Goal: Task Accomplishment & Management: Manage account settings

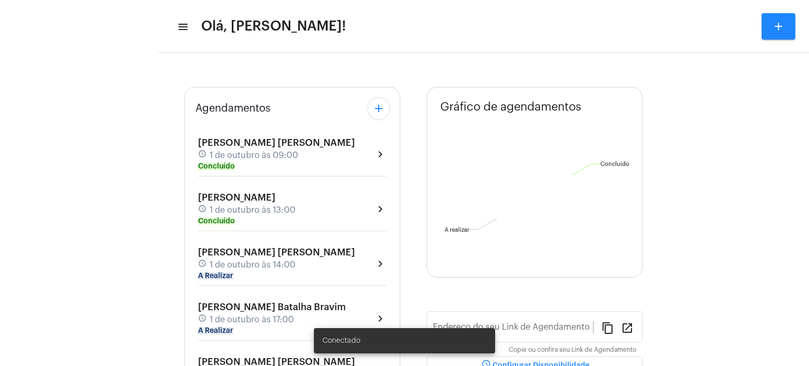
type input "[URL][DOMAIN_NAME]"
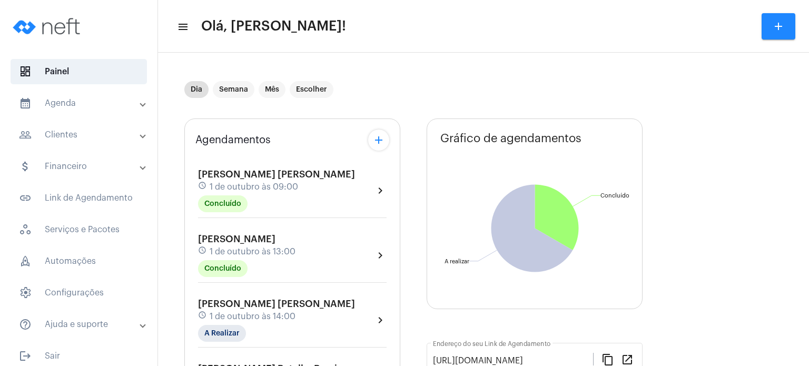
click at [225, 312] on span "1 de outubro às 14:00" at bounding box center [253, 316] width 86 height 9
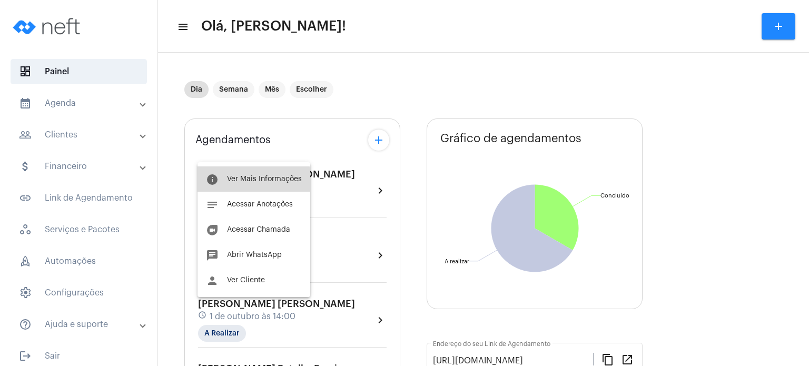
click at [247, 183] on button "info Ver Mais Informações" at bounding box center [254, 178] width 113 height 25
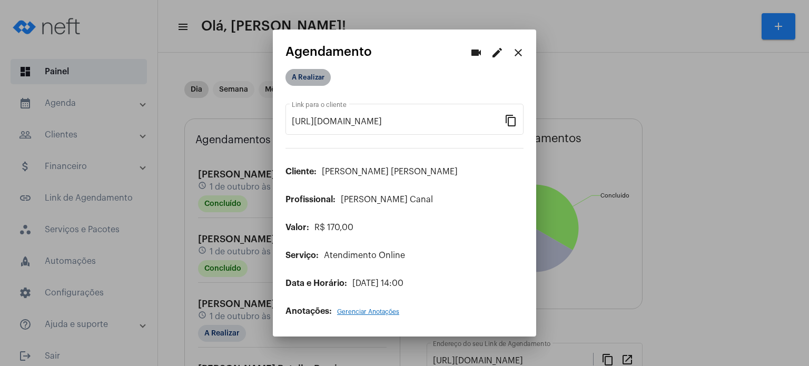
click at [309, 72] on mat-chip "A Realizar" at bounding box center [308, 77] width 45 height 17
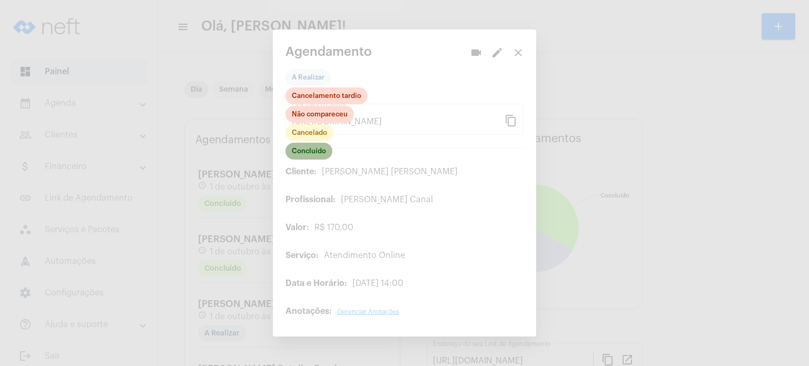
click at [310, 156] on mat-chip "Concluído" at bounding box center [309, 151] width 47 height 17
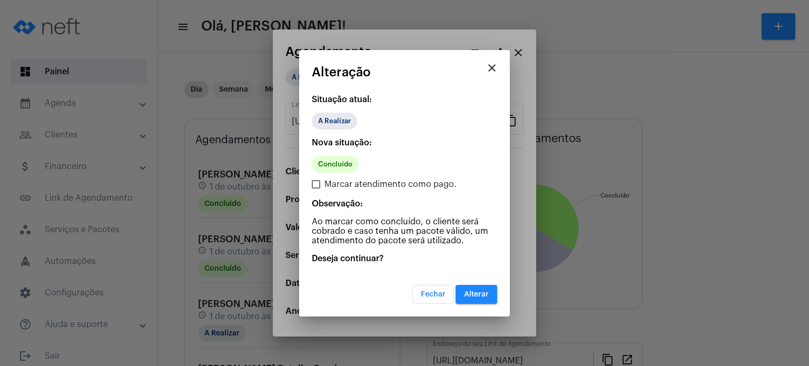
click at [468, 286] on button "Alterar" at bounding box center [477, 294] width 42 height 19
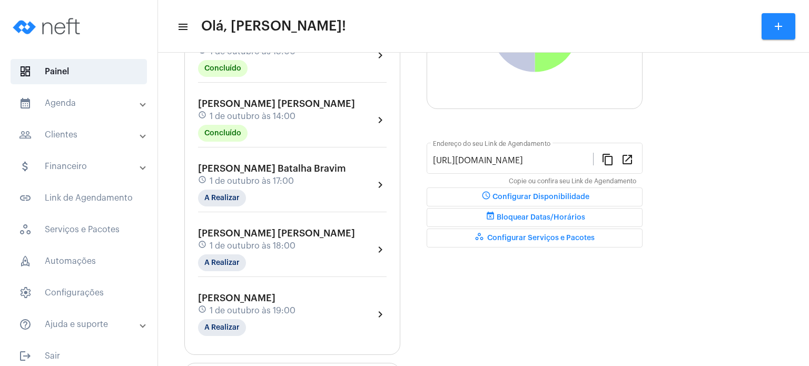
scroll to position [232, 0]
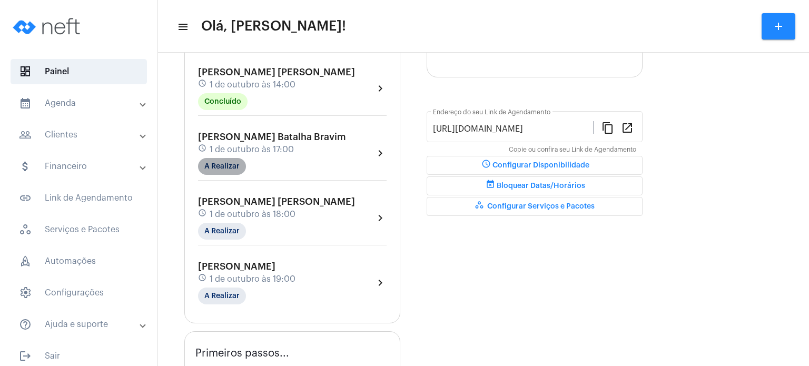
click at [219, 164] on mat-chip "A Realizar" at bounding box center [222, 166] width 48 height 17
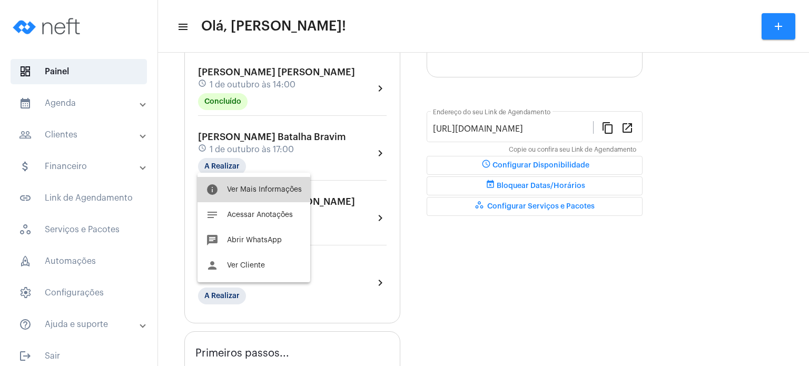
click at [232, 197] on button "info Ver Mais Informações" at bounding box center [254, 189] width 113 height 25
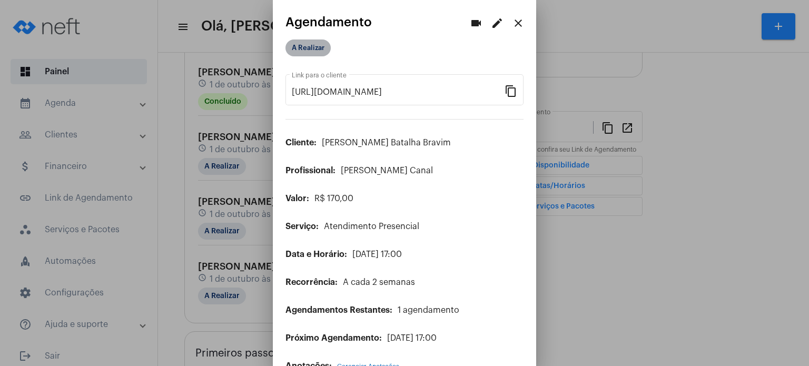
click at [316, 54] on mat-chip "A Realizar" at bounding box center [308, 48] width 45 height 17
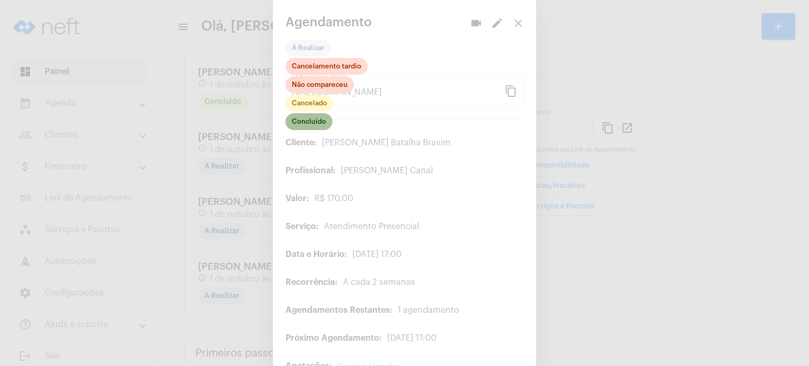
click at [316, 129] on mat-chip "Concluído" at bounding box center [309, 121] width 47 height 17
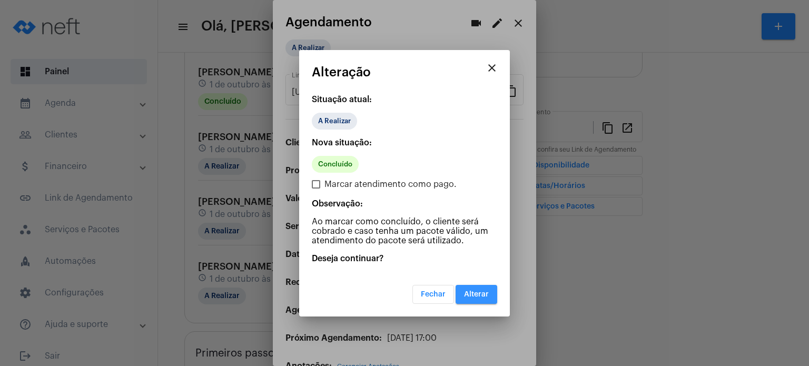
click at [476, 295] on span "Alterar" at bounding box center [476, 294] width 25 height 7
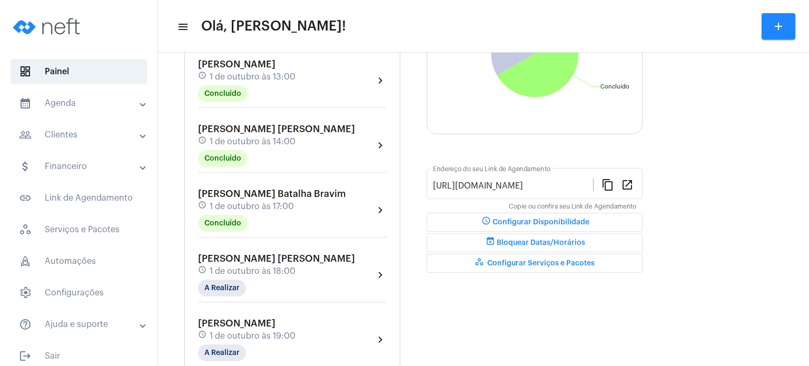
scroll to position [169, 0]
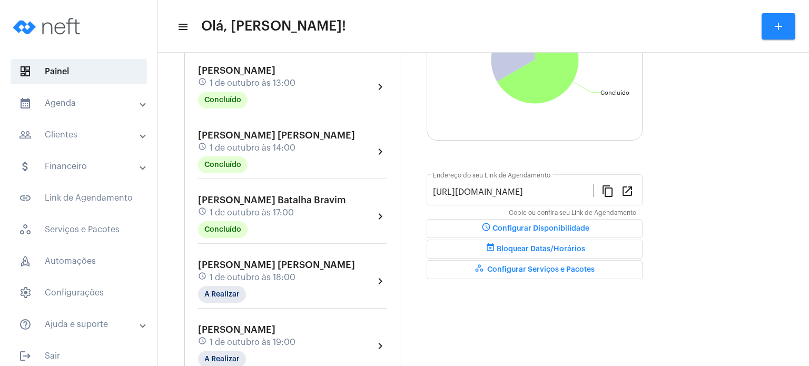
click at [279, 210] on span "1 de outubro às 17:00" at bounding box center [252, 212] width 84 height 9
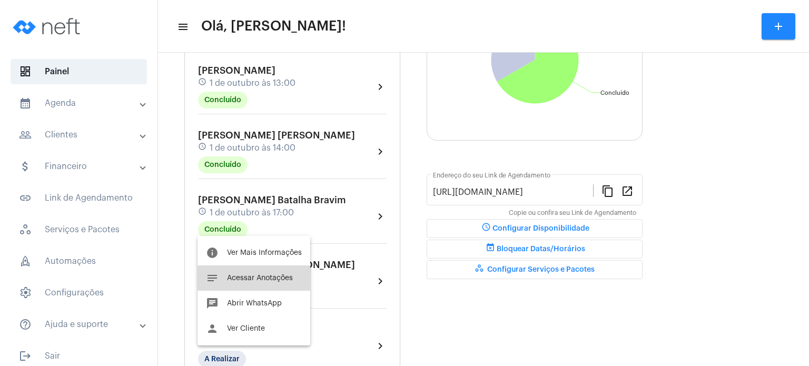
click at [257, 278] on span "Acessar Anotações" at bounding box center [260, 277] width 66 height 7
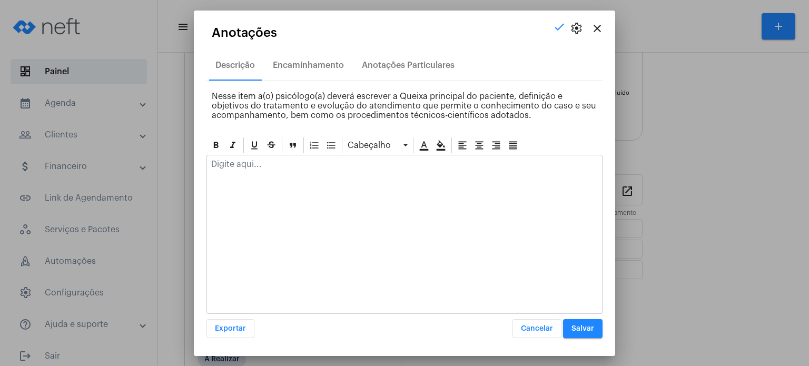
click at [302, 168] on div at bounding box center [404, 166] width 395 height 23
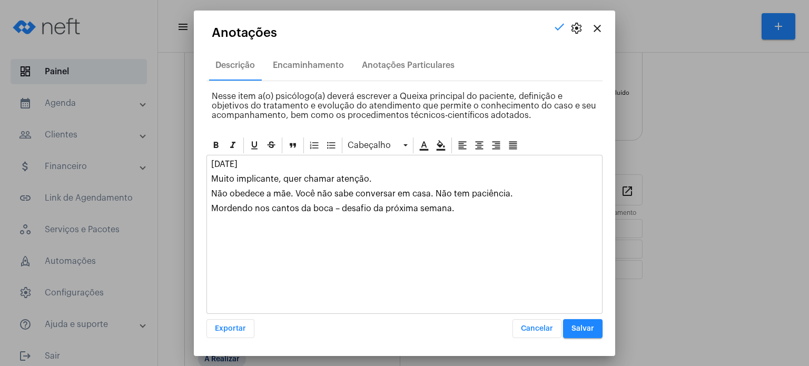
click at [577, 324] on button "Salvar" at bounding box center [583, 328] width 40 height 19
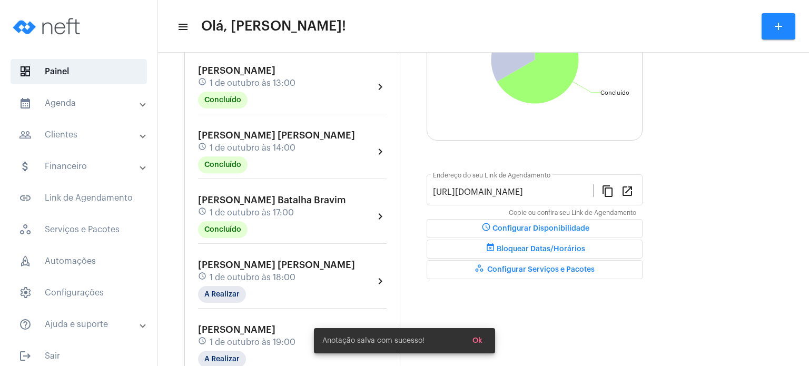
click at [292, 265] on span "[PERSON_NAME] [PERSON_NAME]" at bounding box center [276, 264] width 157 height 9
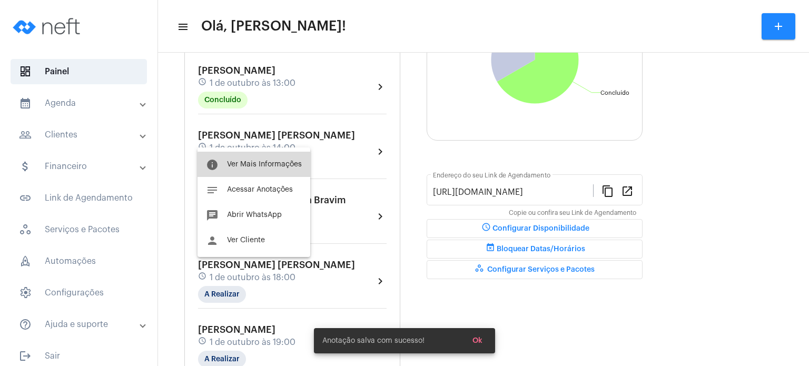
click at [266, 168] on span "Ver Mais Informações" at bounding box center [264, 164] width 75 height 7
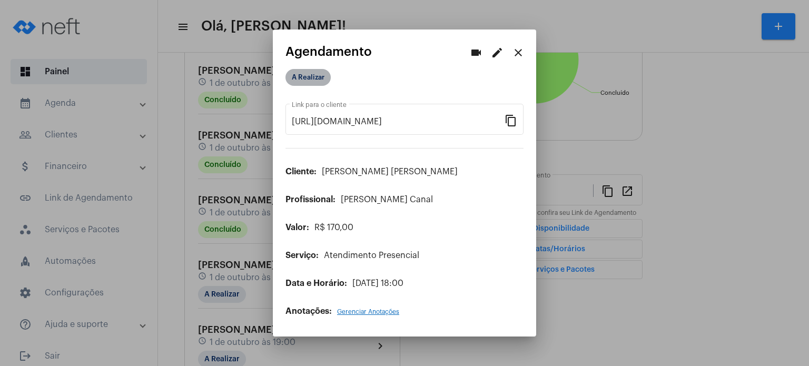
click at [322, 73] on mat-chip "A Realizar" at bounding box center [308, 77] width 45 height 17
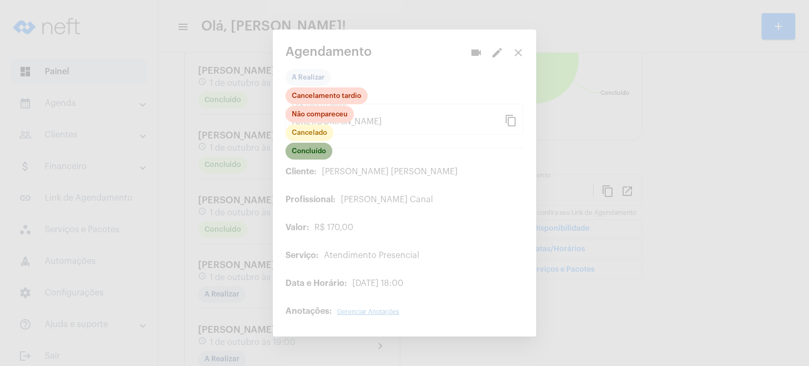
click at [303, 155] on mat-chip "Concluído" at bounding box center [309, 151] width 47 height 17
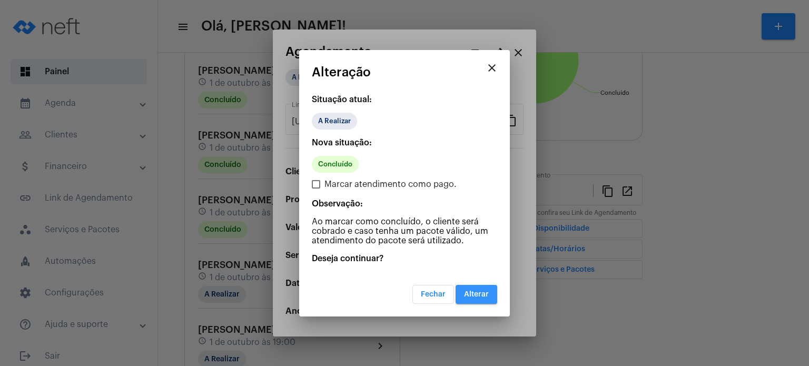
click at [470, 291] on span "Alterar" at bounding box center [476, 294] width 25 height 7
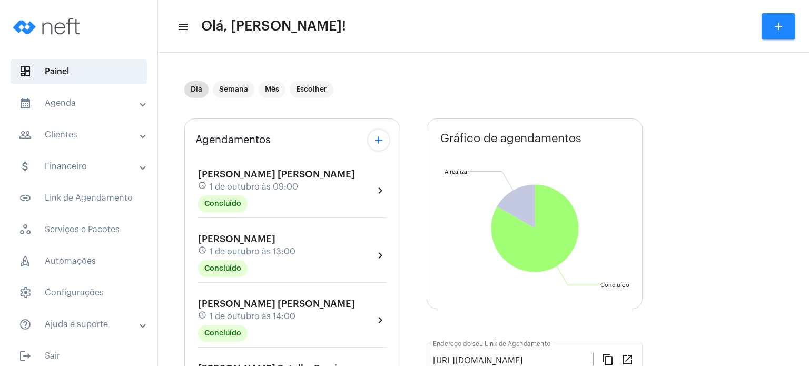
click at [69, 109] on mat-panel-title "calendar_month_outlined Agenda" at bounding box center [80, 103] width 122 height 13
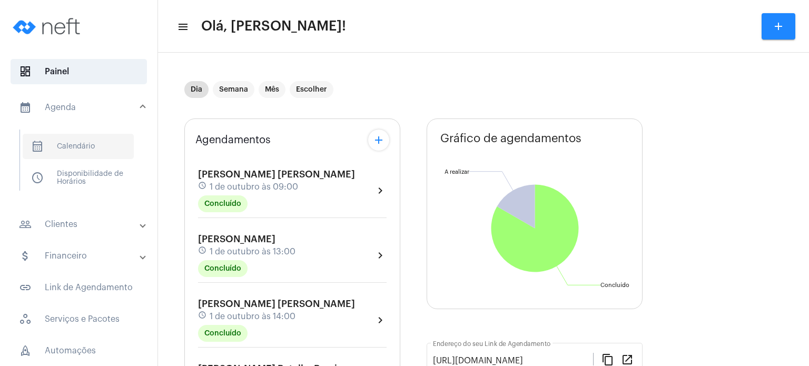
click at [66, 145] on span "calendar_month_outlined Calendário" at bounding box center [78, 146] width 111 height 25
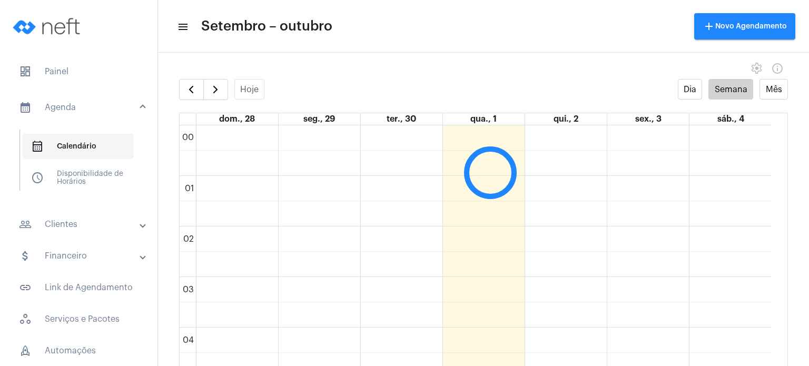
scroll to position [303, 0]
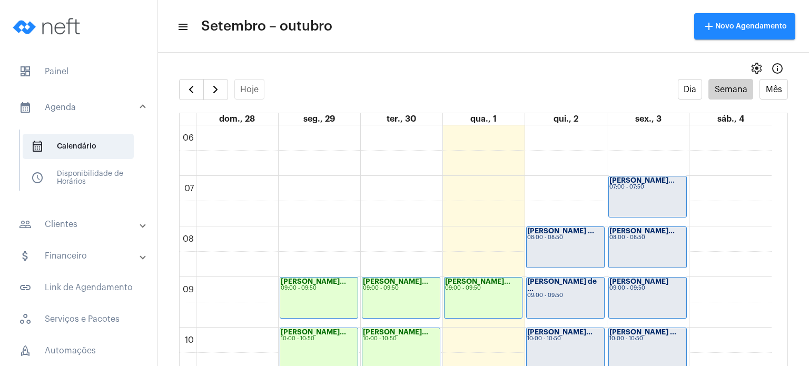
click at [580, 284] on strong "[PERSON_NAME] de ..." at bounding box center [562, 285] width 70 height 14
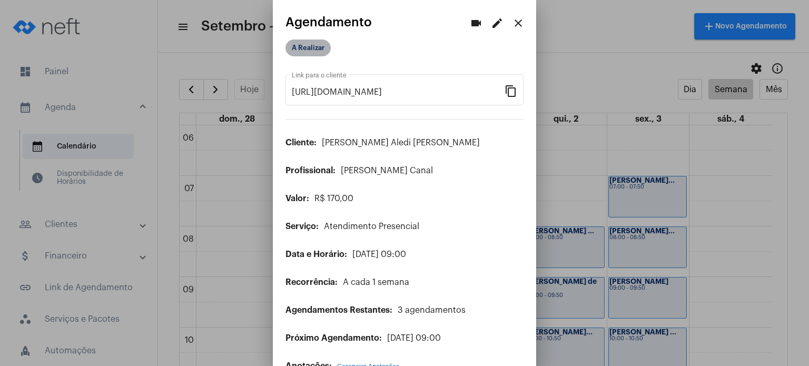
click at [300, 44] on mat-chip "A Realizar" at bounding box center [308, 48] width 45 height 17
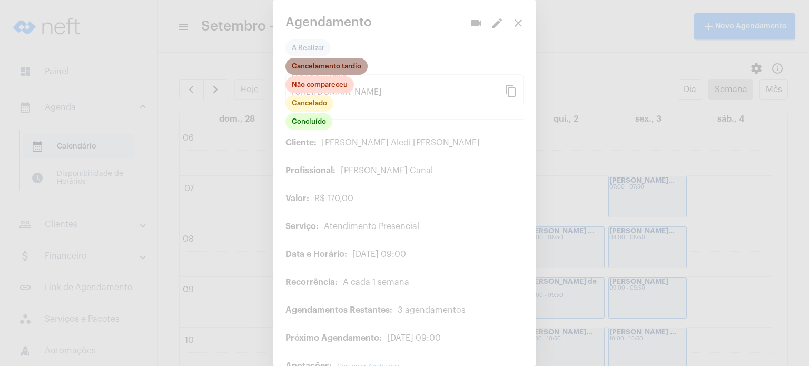
click at [337, 67] on mat-chip "Cancelamento tardio" at bounding box center [327, 66] width 82 height 17
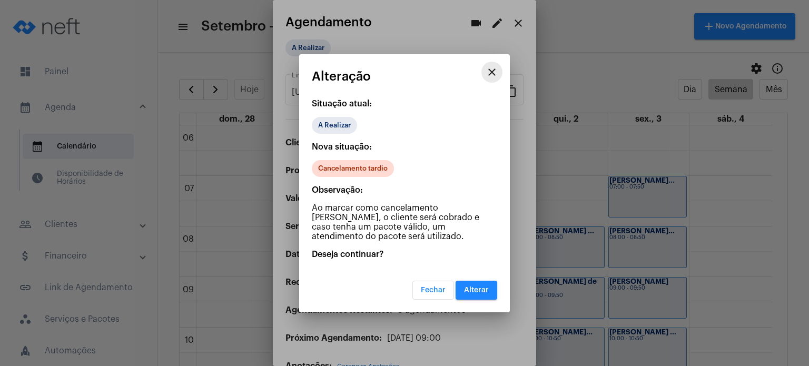
click at [483, 75] on button "close" at bounding box center [492, 72] width 21 height 21
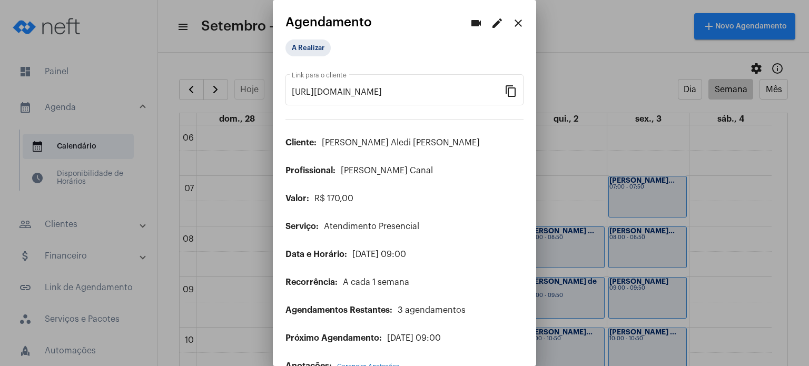
click at [512, 21] on mat-icon "close" at bounding box center [518, 23] width 13 height 13
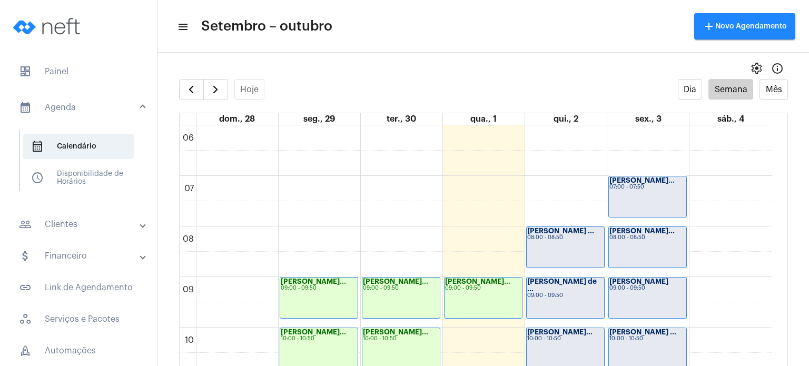
click at [554, 248] on div "[PERSON_NAME] ... 08:00 - 08:50" at bounding box center [565, 247] width 77 height 41
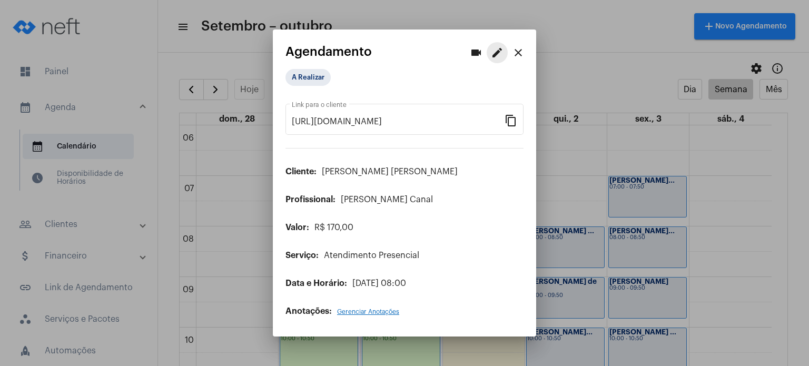
click at [496, 51] on mat-icon "edit" at bounding box center [497, 52] width 13 height 13
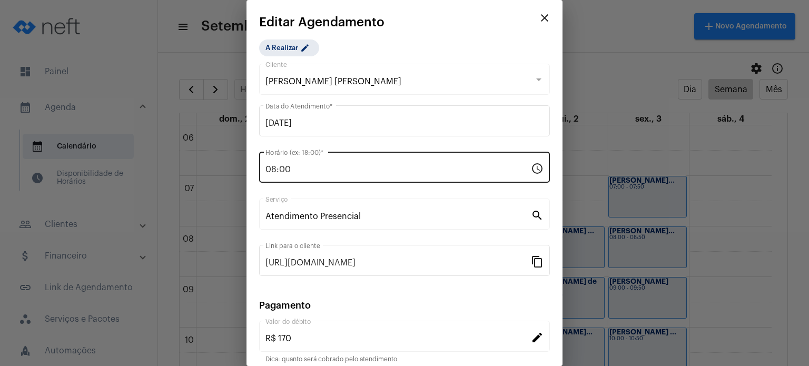
click at [370, 175] on div "08:00 Horário (ex: 18:00) *" at bounding box center [399, 166] width 266 height 33
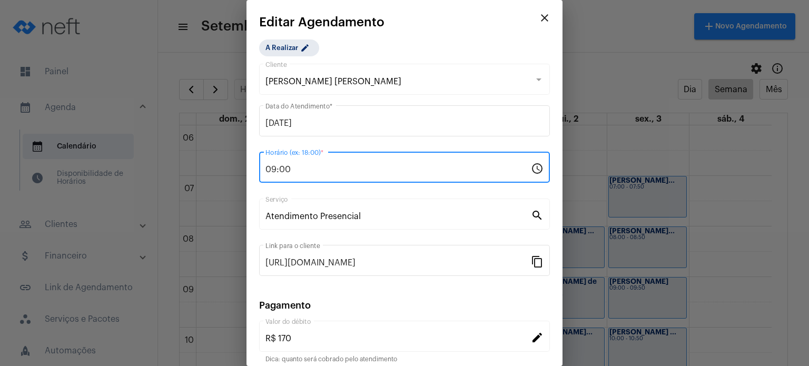
type input "09:00"
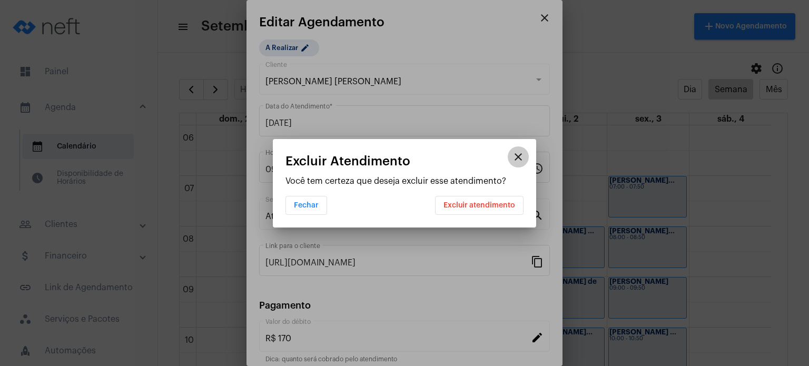
click at [517, 162] on mat-icon "close" at bounding box center [518, 157] width 13 height 13
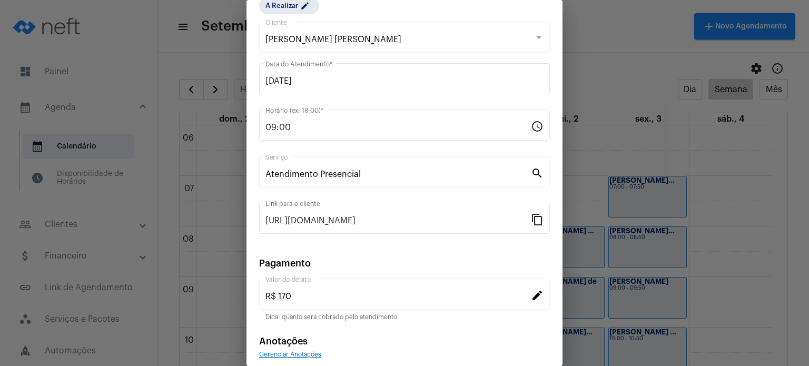
scroll to position [86, 0]
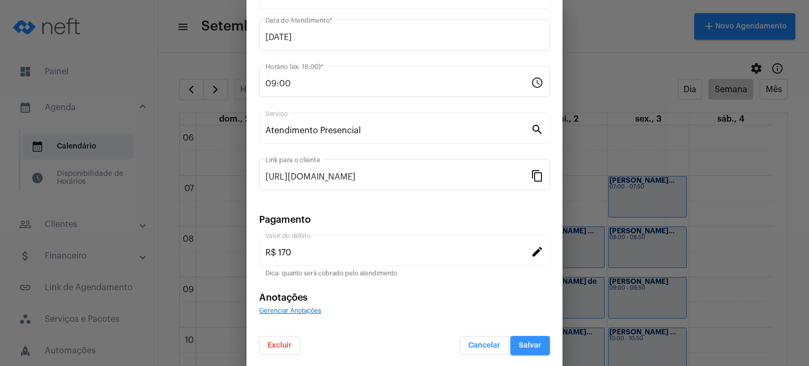
click at [519, 344] on span "Salvar" at bounding box center [530, 345] width 23 height 7
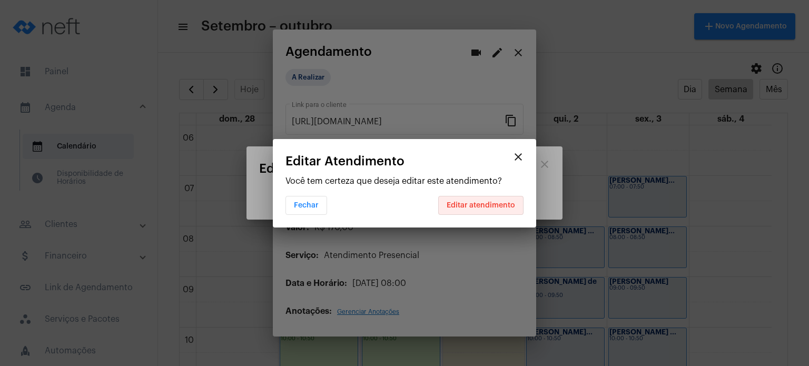
click at [494, 206] on span "Editar atendimento" at bounding box center [481, 205] width 68 height 7
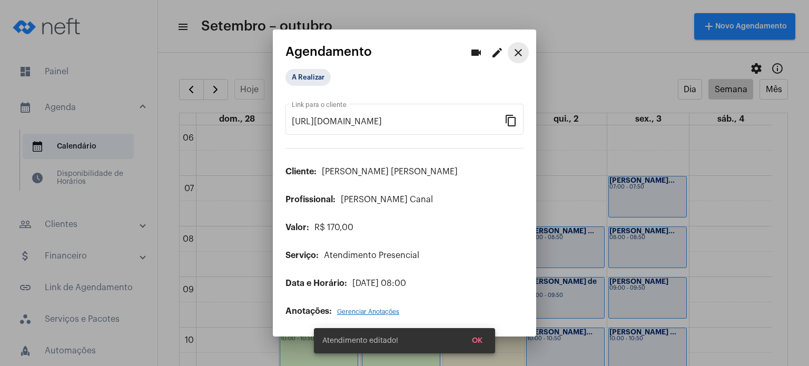
click at [518, 52] on mat-icon "close" at bounding box center [518, 52] width 13 height 13
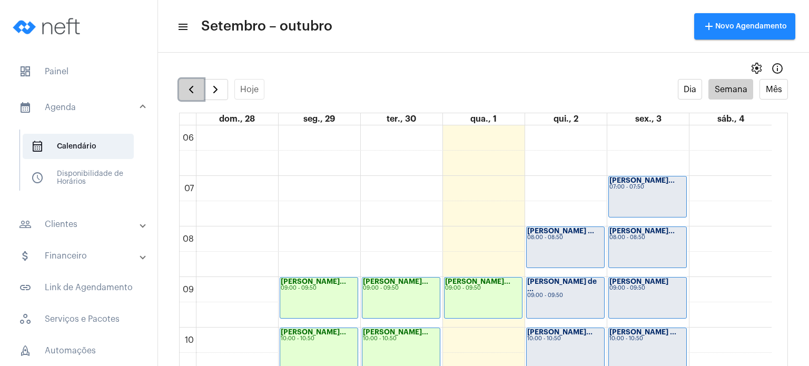
click at [197, 90] on span "button" at bounding box center [191, 89] width 13 height 13
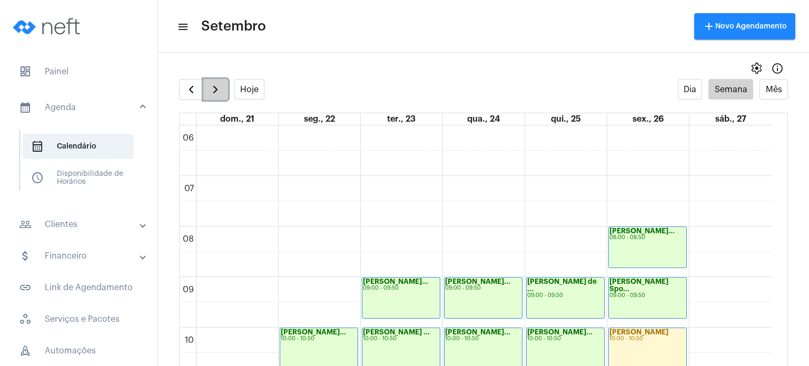
click at [221, 90] on span "button" at bounding box center [215, 89] width 13 height 13
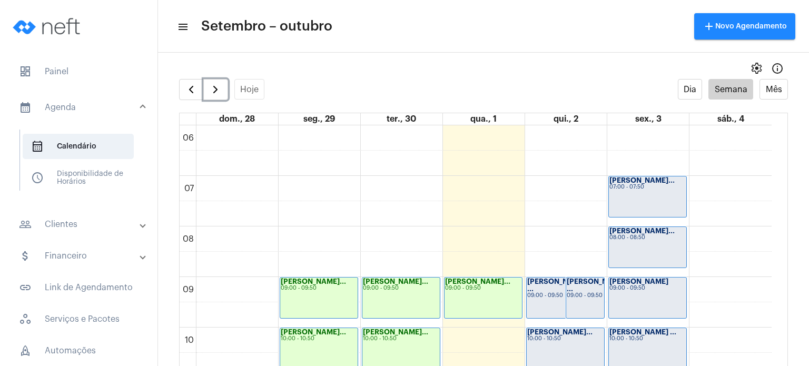
click at [548, 290] on div "[PERSON_NAME] de ... 09:00 - 09:50" at bounding box center [565, 298] width 77 height 41
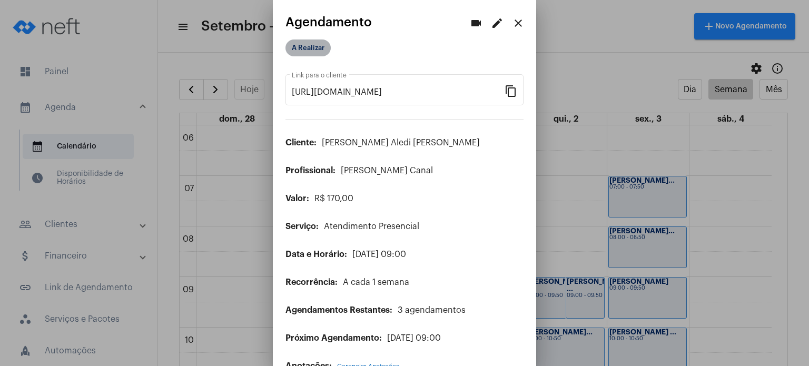
click at [319, 47] on mat-chip "A Realizar" at bounding box center [308, 48] width 45 height 17
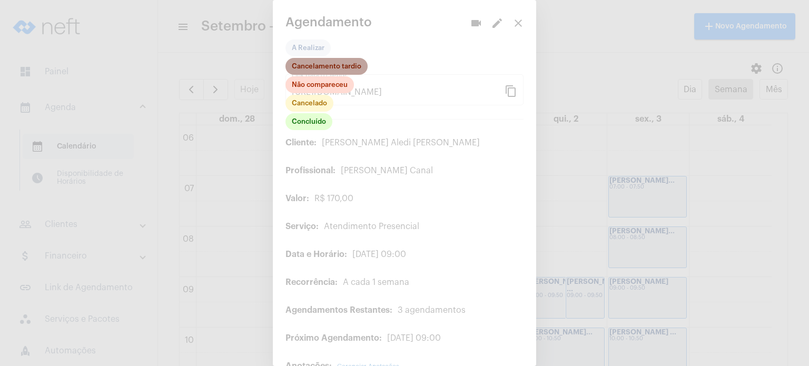
click at [312, 63] on mat-chip "Cancelamento tardio" at bounding box center [327, 66] width 82 height 17
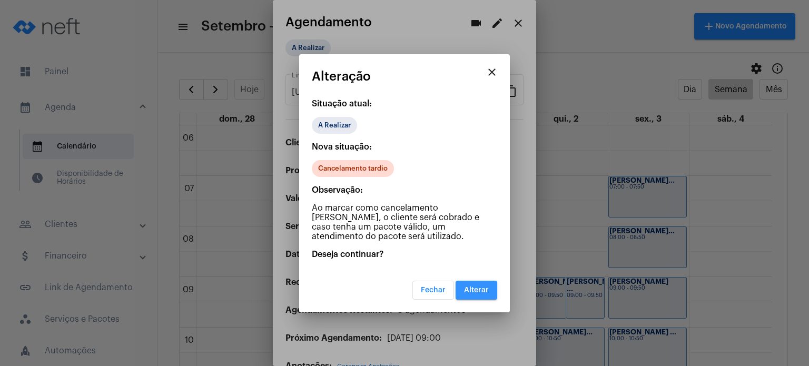
click at [491, 289] on button "Alterar" at bounding box center [477, 290] width 42 height 19
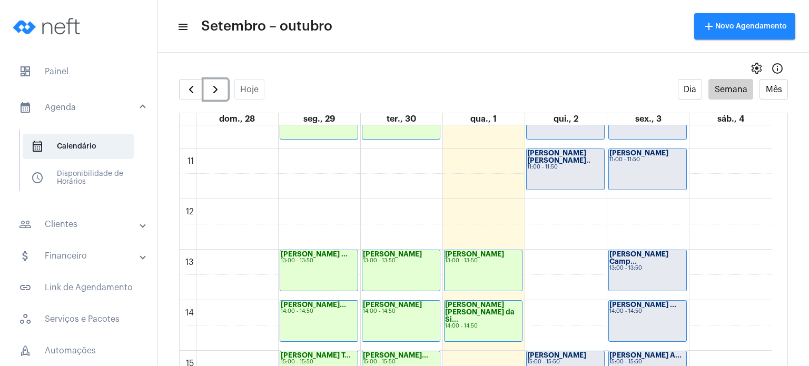
scroll to position [303, 0]
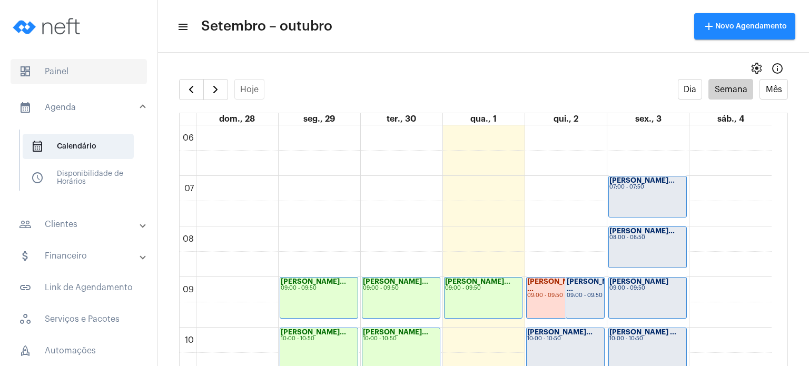
click at [51, 71] on span "dashboard Painel" at bounding box center [79, 71] width 136 height 25
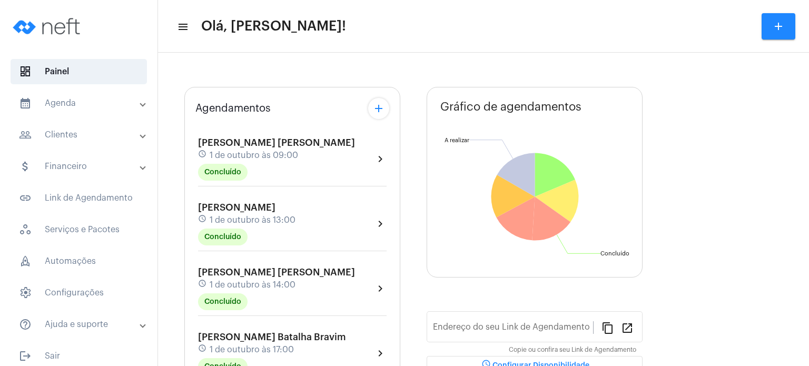
type input "[URL][DOMAIN_NAME]"
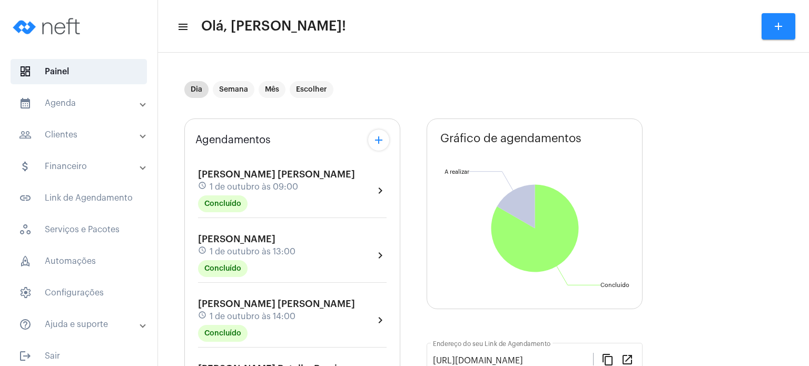
click at [193, 156] on div "Agendamentos add [PERSON_NAME] [PERSON_NAME] schedule 1 de outubro às 09:00 Con…" at bounding box center [292, 337] width 216 height 437
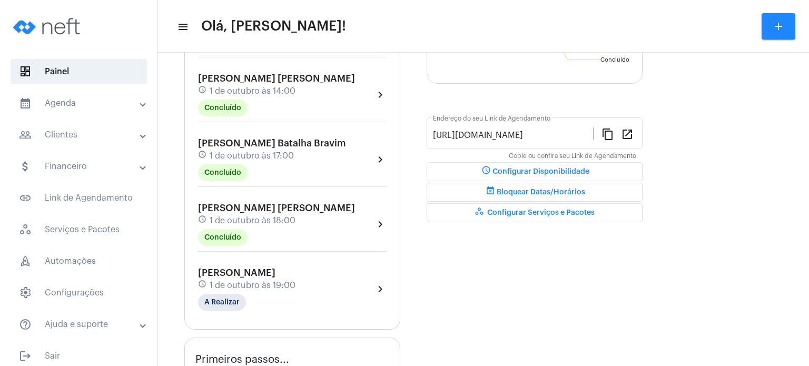
scroll to position [218, 0]
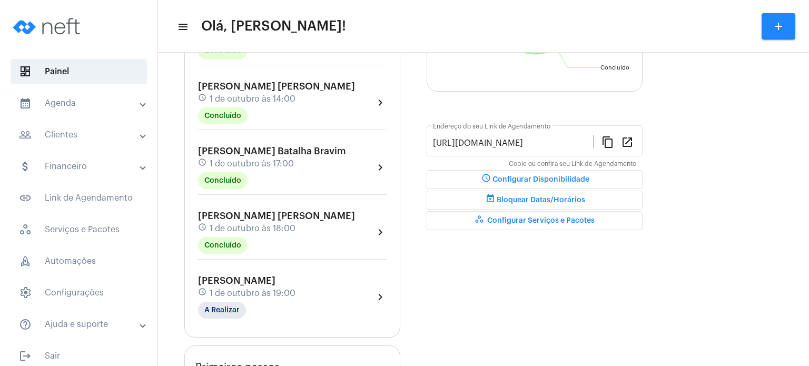
click at [247, 290] on span "1 de outubro às 19:00" at bounding box center [253, 293] width 86 height 9
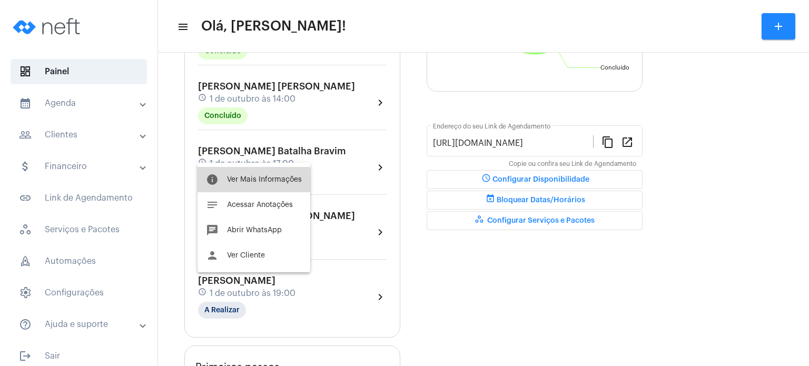
click at [252, 181] on span "Ver Mais Informações" at bounding box center [264, 179] width 75 height 7
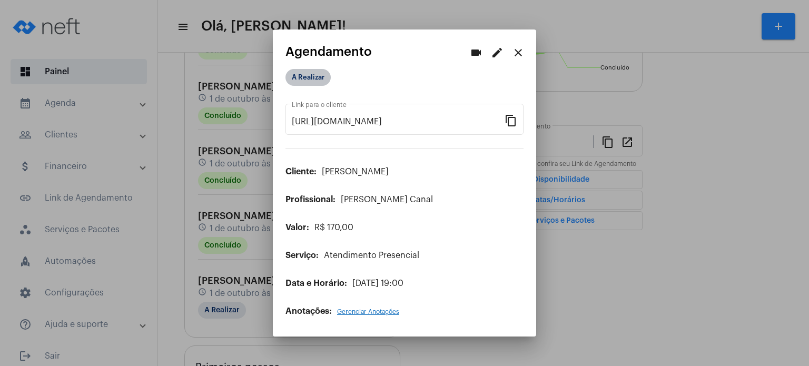
click at [316, 82] on mat-chip "A Realizar" at bounding box center [308, 77] width 45 height 17
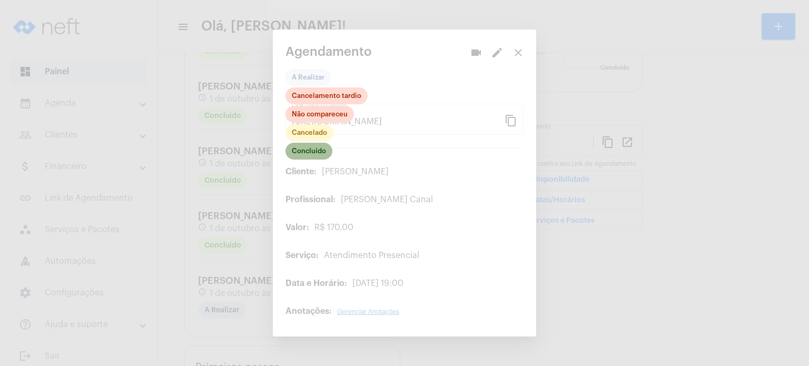
click at [308, 155] on mat-chip "Concluído" at bounding box center [309, 151] width 47 height 17
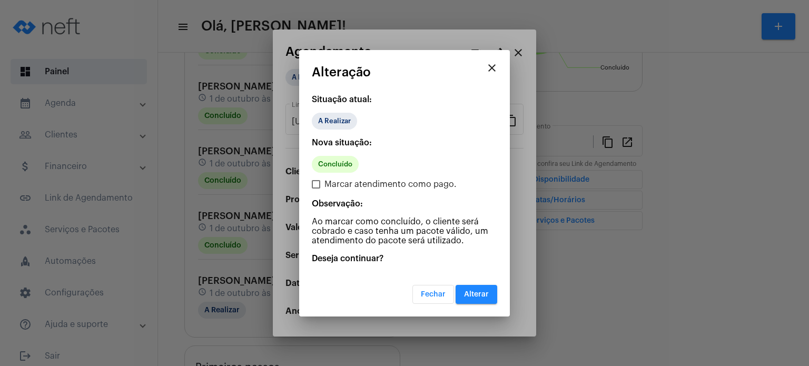
click at [489, 303] on mat-dialog-container "close Alteração Situação atual: A Realizar Nova situação: Concluído Marcar aten…" at bounding box center [404, 183] width 211 height 267
click at [480, 293] on span "Alterar" at bounding box center [476, 294] width 25 height 7
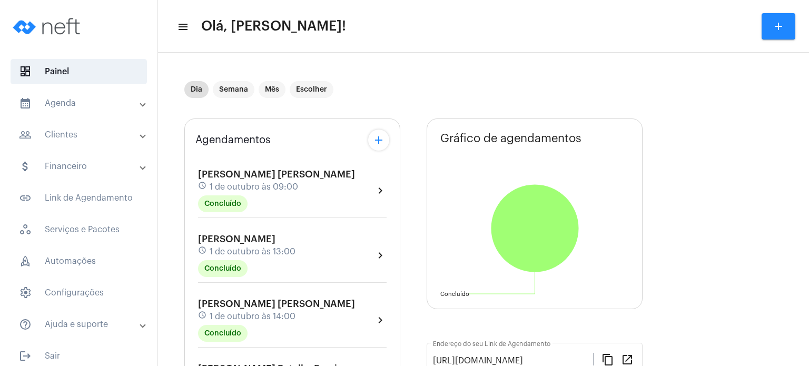
click at [79, 129] on mat-panel-title "people_outline Clientes" at bounding box center [80, 135] width 122 height 13
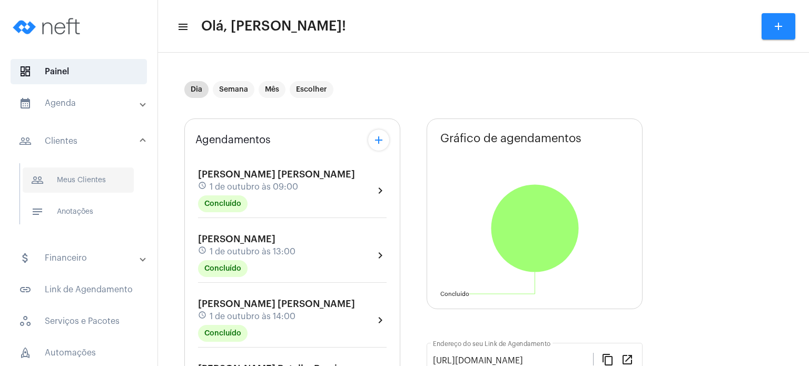
click at [82, 168] on span "people_outline Meus Clientes" at bounding box center [78, 180] width 111 height 25
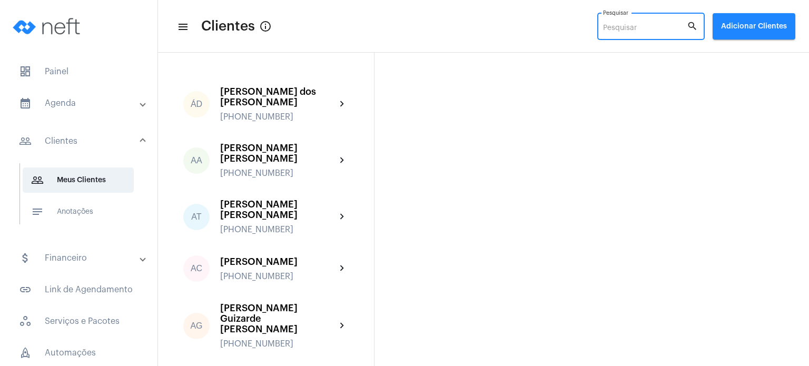
click at [626, 24] on input "Pesquisar" at bounding box center [645, 28] width 84 height 8
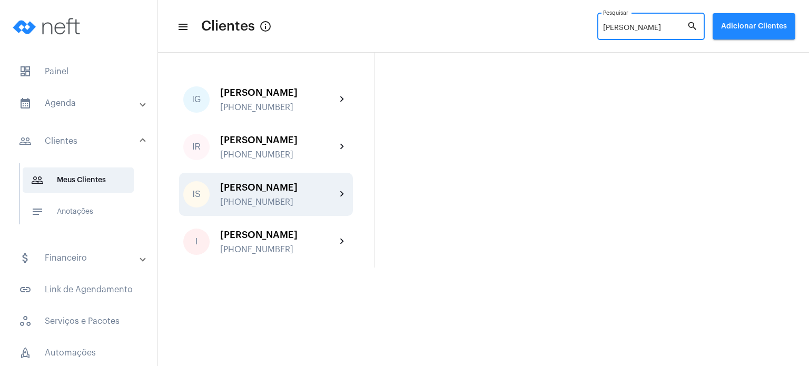
type input "[PERSON_NAME]"
click at [303, 185] on div "[PERSON_NAME]" at bounding box center [278, 187] width 116 height 11
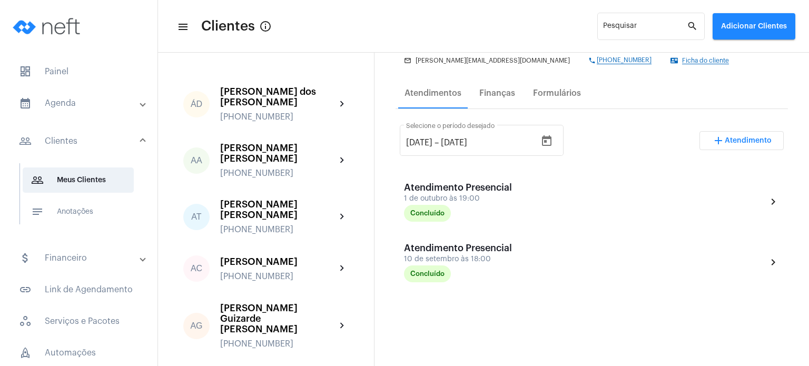
scroll to position [161, 0]
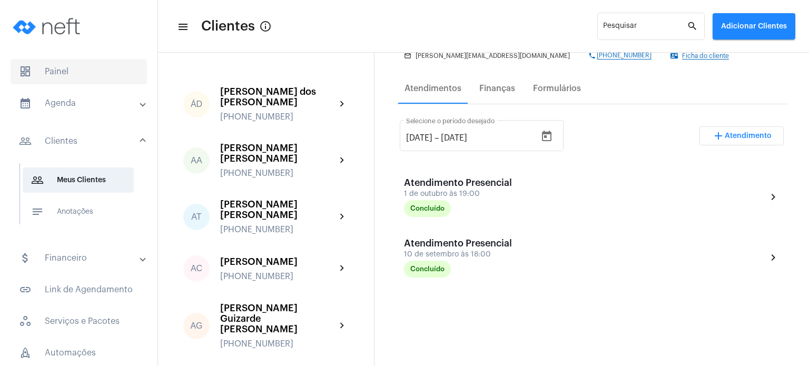
click at [70, 79] on span "dashboard Painel" at bounding box center [79, 71] width 136 height 25
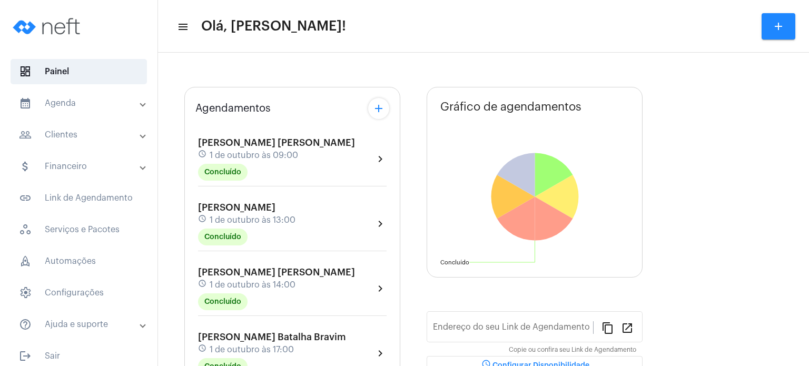
type input "[URL][DOMAIN_NAME]"
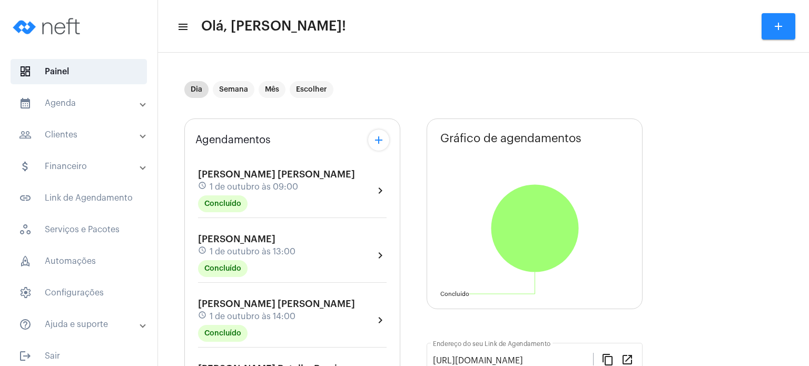
click at [185, 187] on div "Agendamentos add [PERSON_NAME] [PERSON_NAME] schedule 1 de outubro às 09:00 Con…" at bounding box center [292, 337] width 216 height 437
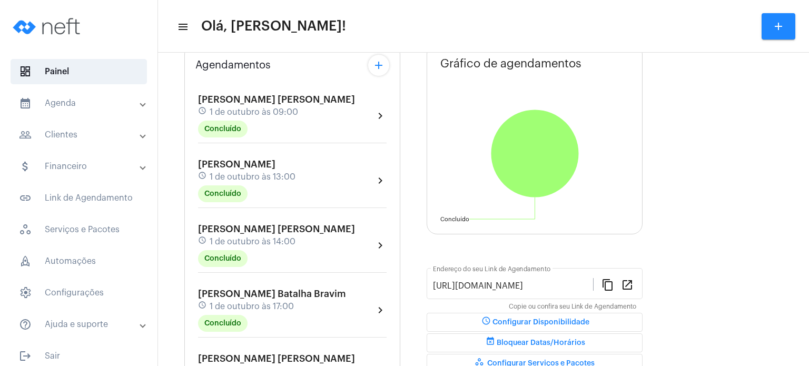
scroll to position [126, 0]
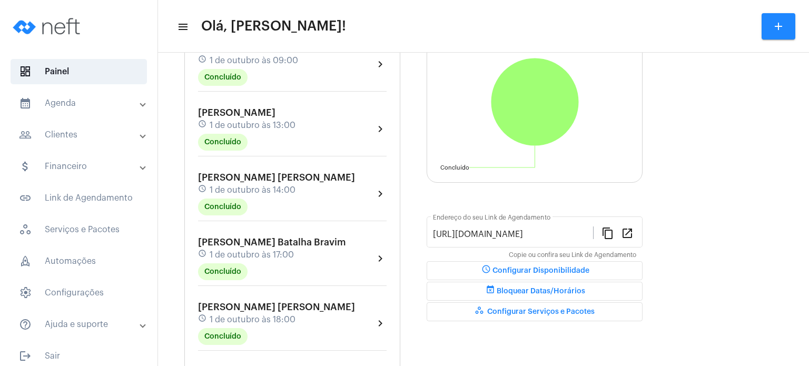
click at [282, 318] on span "1 de outubro às 18:00" at bounding box center [253, 319] width 86 height 9
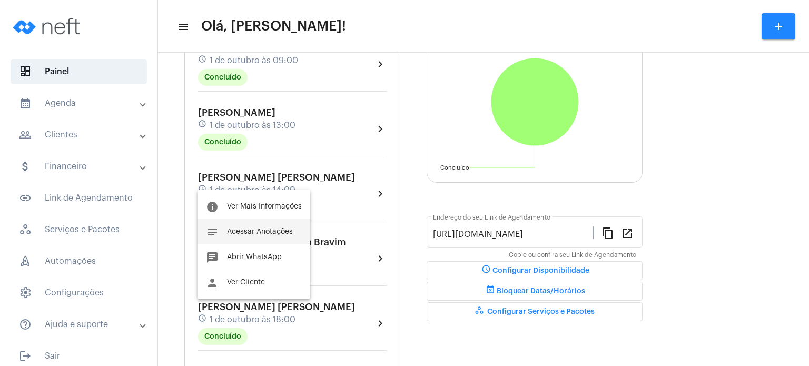
click at [277, 242] on button "notes Acessar Anotações" at bounding box center [254, 231] width 113 height 25
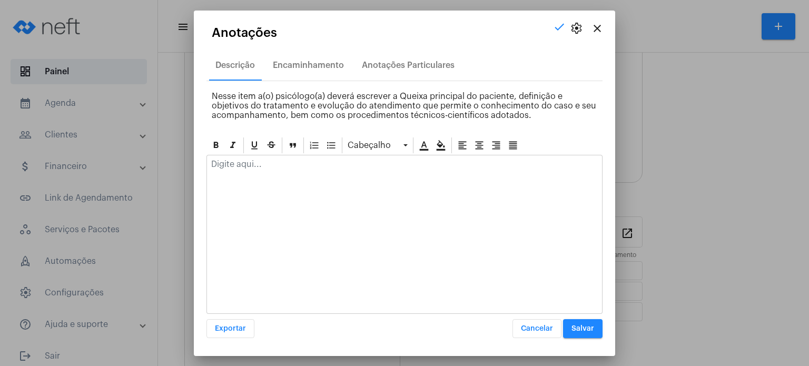
click at [314, 170] on div at bounding box center [404, 166] width 395 height 23
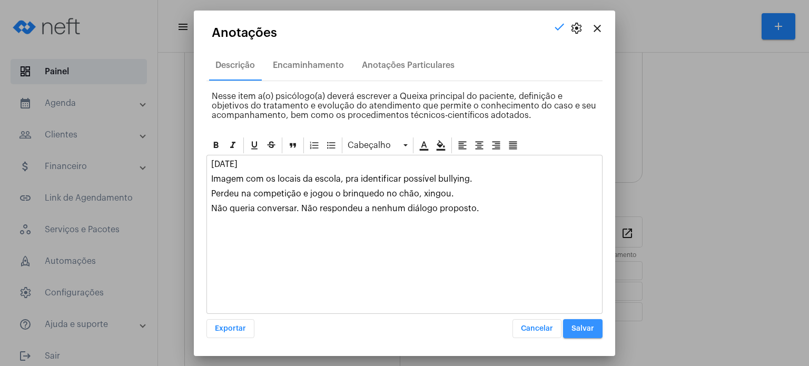
click at [591, 327] on span "Salvar" at bounding box center [583, 328] width 23 height 7
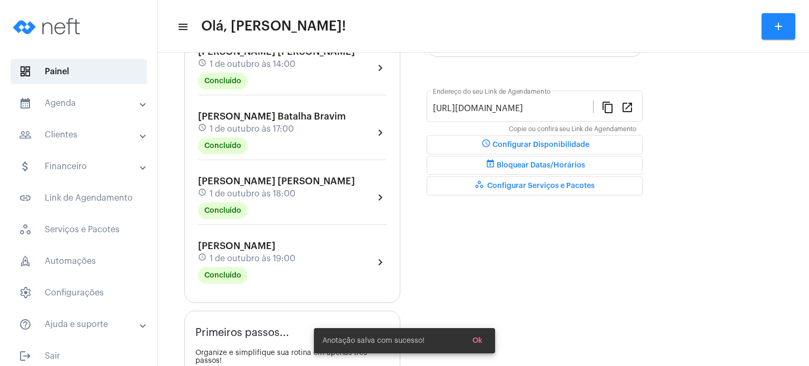
scroll to position [253, 0]
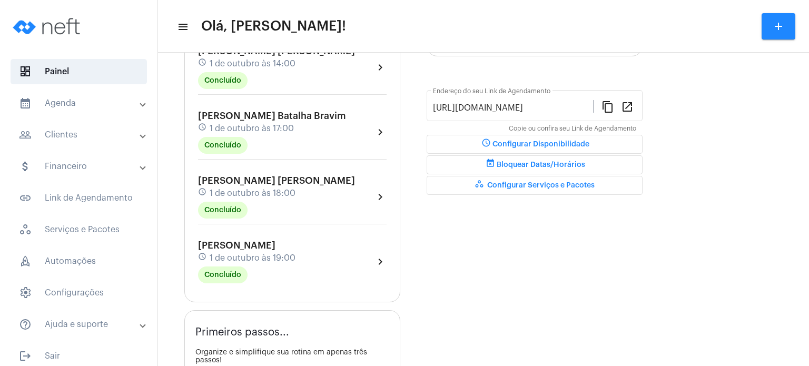
click at [262, 241] on span "[PERSON_NAME]" at bounding box center [236, 245] width 77 height 9
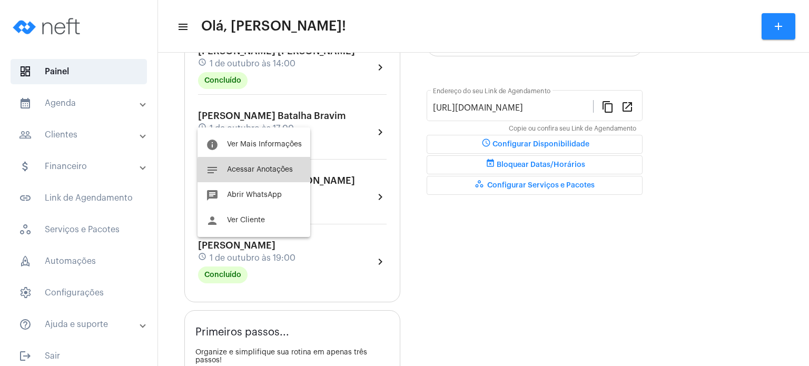
click at [260, 171] on span "Acessar Anotações" at bounding box center [260, 169] width 66 height 7
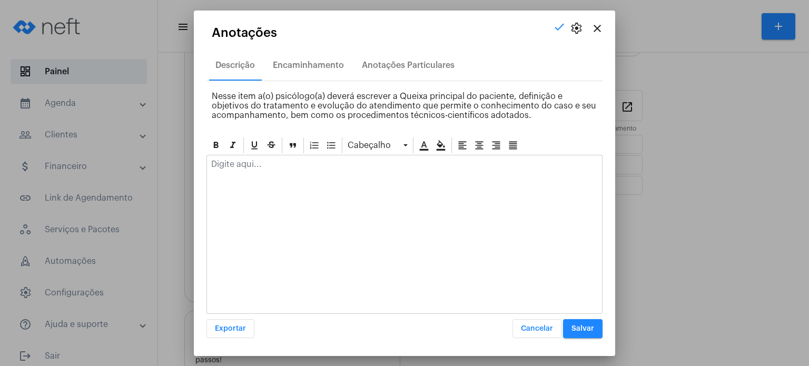
click at [261, 169] on div at bounding box center [404, 166] width 395 height 23
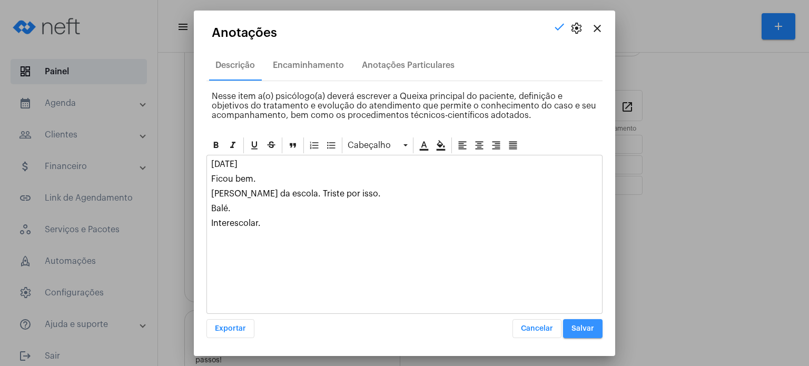
click at [578, 323] on button "Salvar" at bounding box center [583, 328] width 40 height 19
